Goal: Transaction & Acquisition: Subscribe to service/newsletter

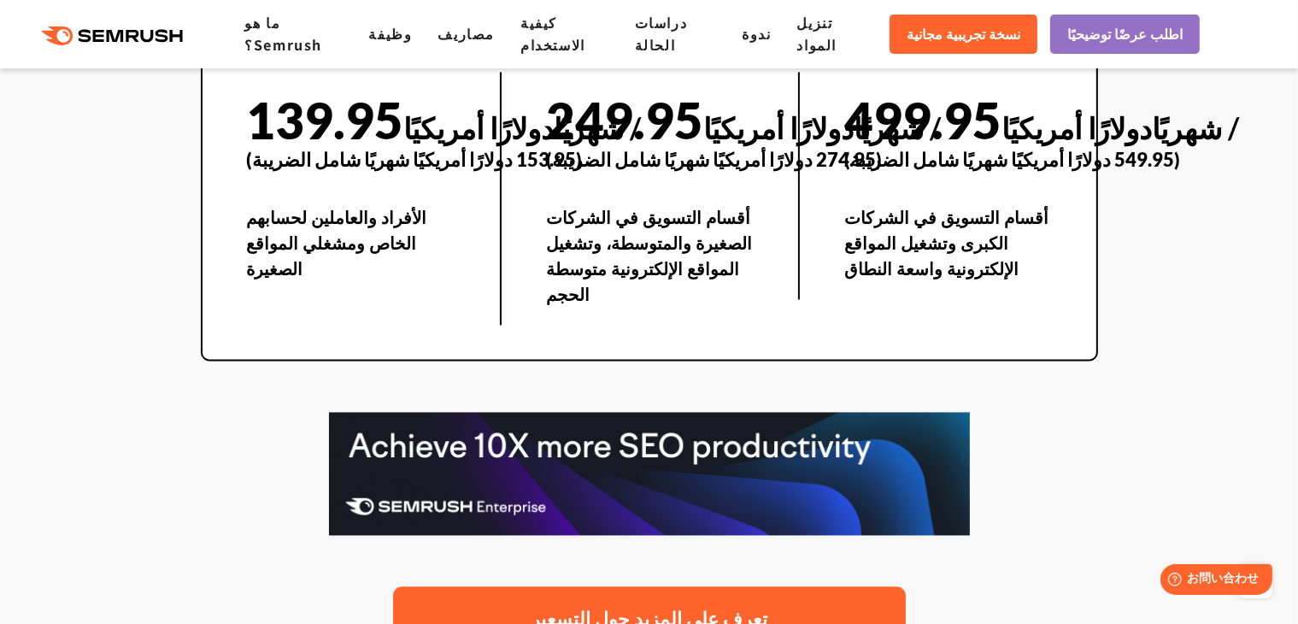
scroll to position [3640, 0]
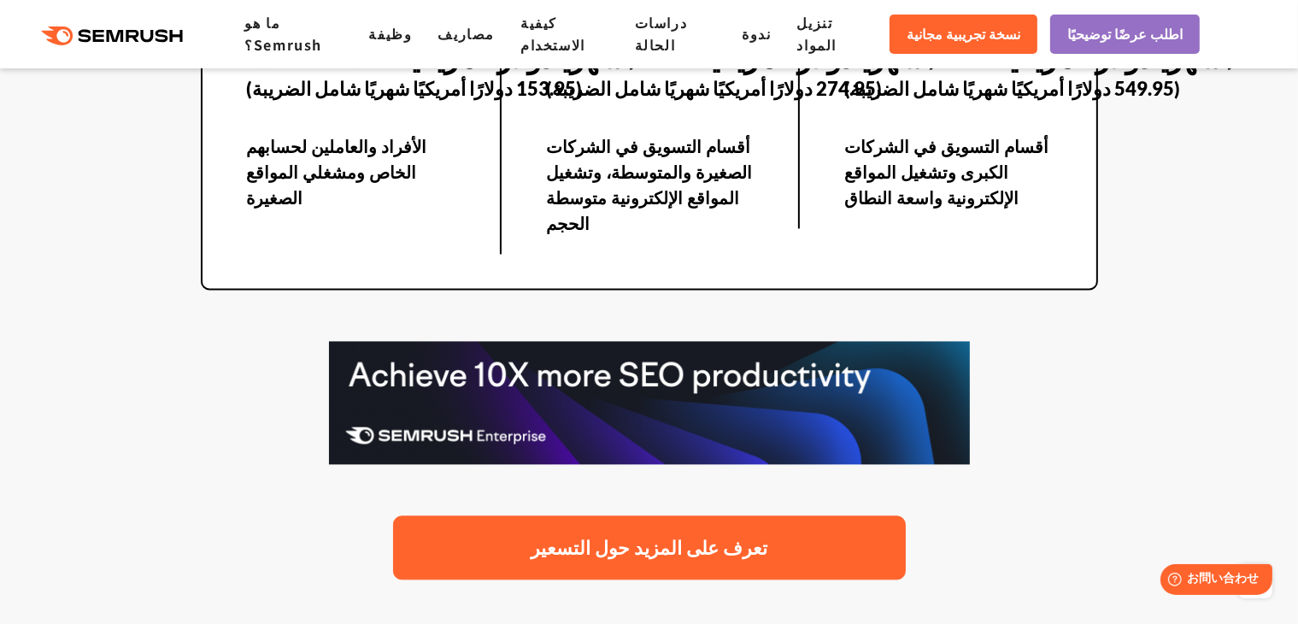
click at [654, 532] on font "تعرف على المزيد حول التسعير" at bounding box center [649, 545] width 237 height 27
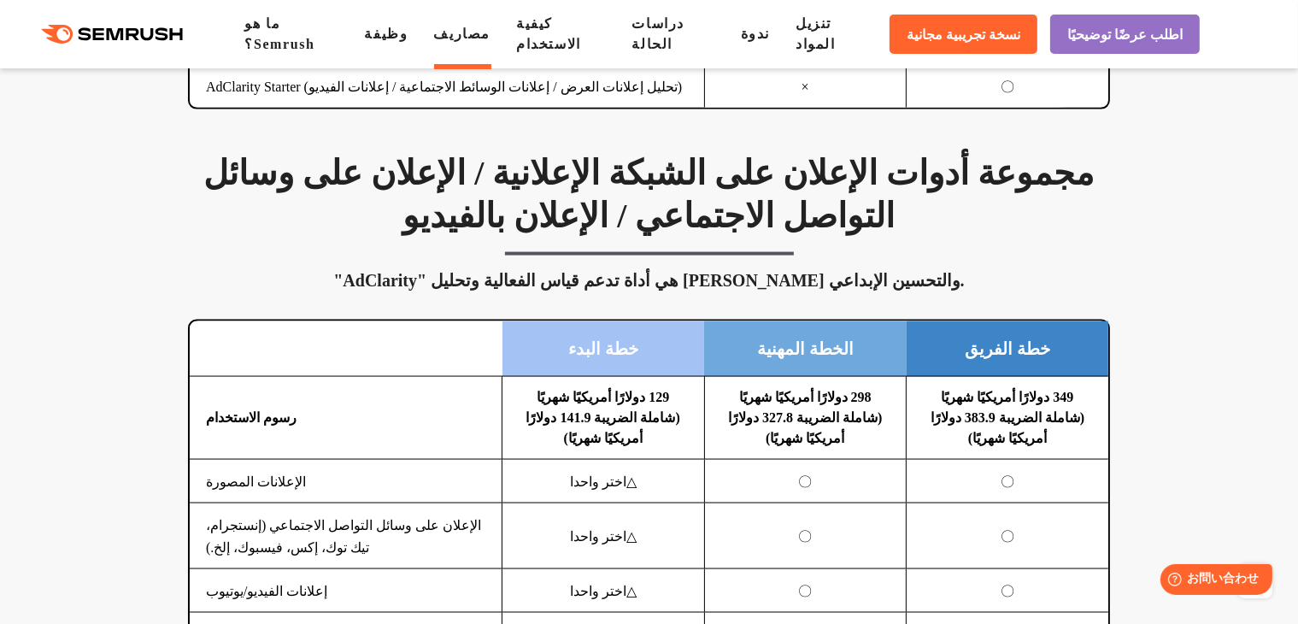
scroll to position [2392, 0]
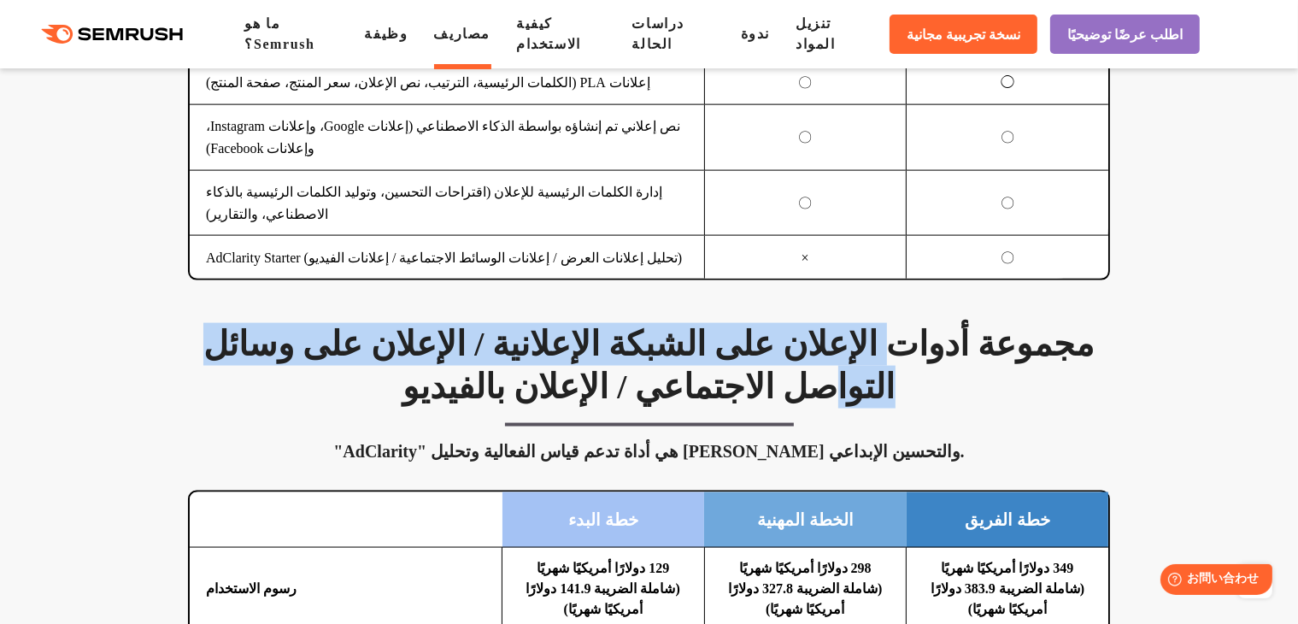
drag, startPoint x: 739, startPoint y: 333, endPoint x: 296, endPoint y: 343, distance: 443.5
click at [277, 346] on font "مجموعة أدوات الإعلان على الشبكة الإعلانية / الإعلان على وسائل التواصل الاجتماعي…" at bounding box center [648, 365] width 890 height 81
click at [684, 350] on font "مجموعة أدوات الإعلان على الشبكة الإعلانية / الإعلان على وسائل التواصل الاجتماعي…" at bounding box center [648, 365] width 890 height 81
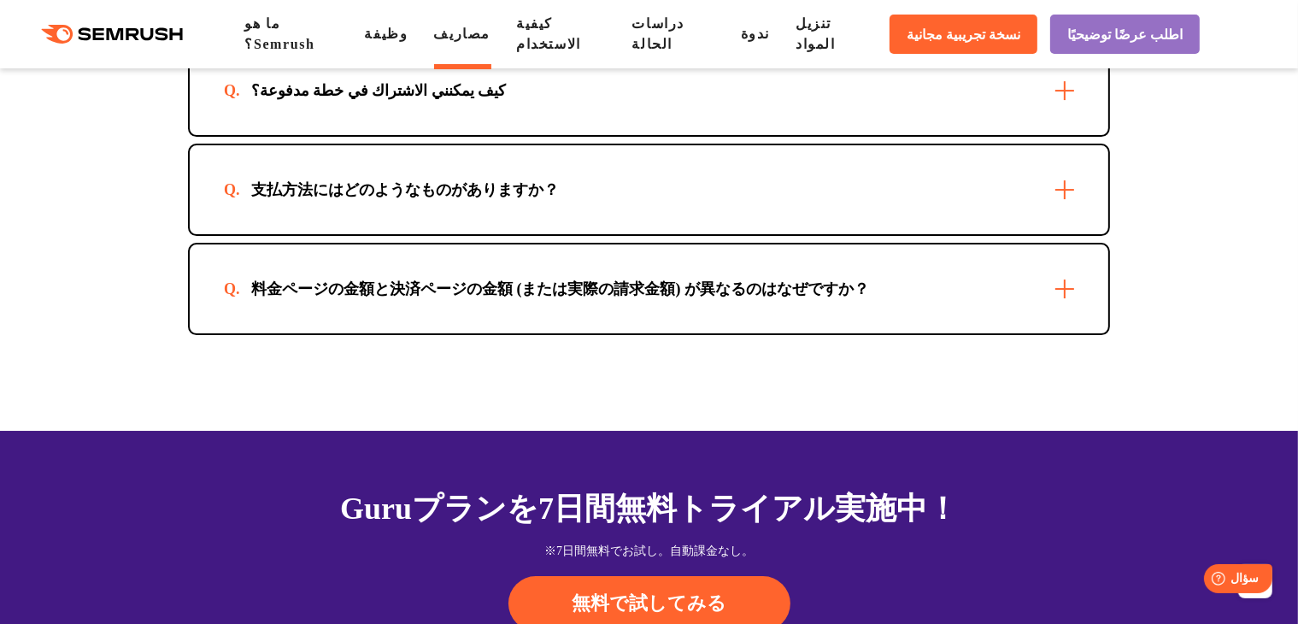
scroll to position [5810, 0]
